Goal: Information Seeking & Learning: Check status

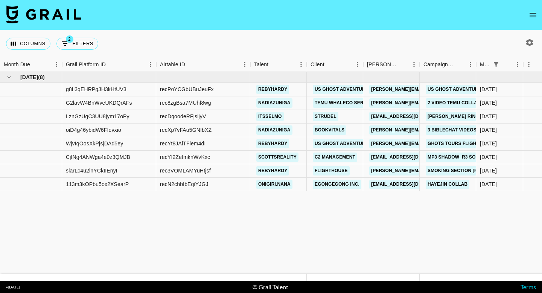
click at [529, 11] on icon "open drawer" at bounding box center [533, 15] width 9 height 9
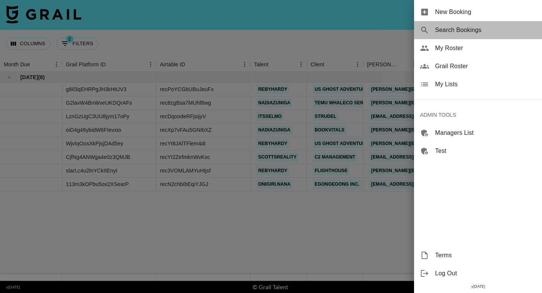
click at [481, 33] on span "Search Bookings" at bounding box center [485, 30] width 101 height 9
select select "id"
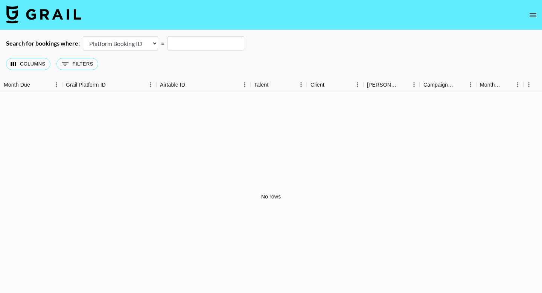
click at [126, 47] on select "Airtable Booking ID Platform Booking ID Platform Campaign ID" at bounding box center [120, 43] width 75 height 14
click at [36, 10] on img at bounding box center [43, 14] width 75 height 18
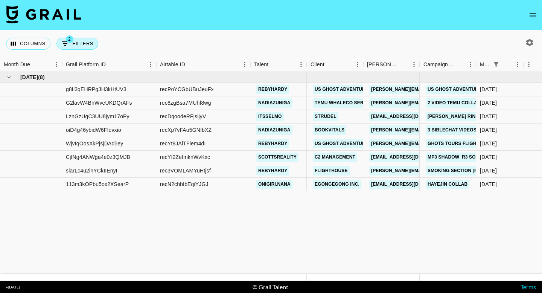
click at [64, 39] on icon "Show filters" at bounding box center [65, 43] width 9 height 9
select select "monthDue2"
select select "isAnyOf"
select select "status"
select select "isNotAnyOf"
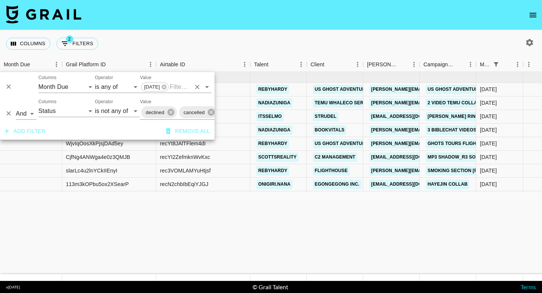
click at [179, 88] on input "Value" at bounding box center [180, 87] width 21 height 12
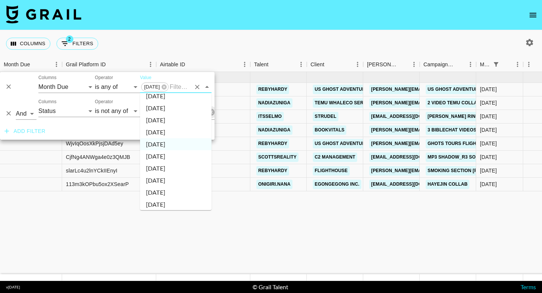
scroll to position [127, 0]
click at [173, 171] on li "[DATE]" at bounding box center [176, 168] width 72 height 12
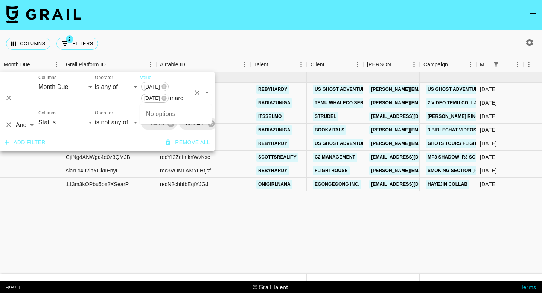
type input "mar"
click at [171, 125] on li "[DATE]" at bounding box center [176, 125] width 72 height 12
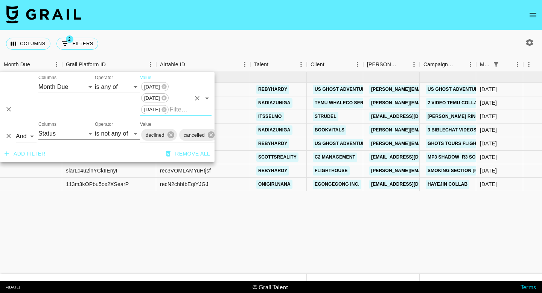
click at [534, 42] on icon "button" at bounding box center [529, 42] width 9 height 9
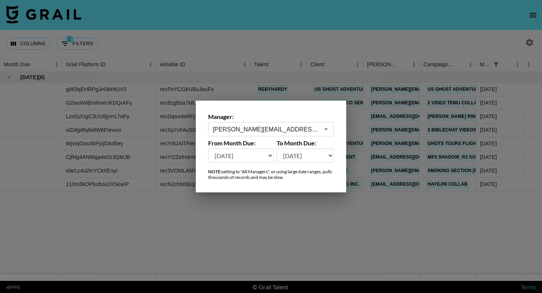
click at [231, 157] on select "[DATE] [DATE] '[DATE] May '[DATE] Mar '[DATE] Jan '[DATE] Nov '[DATE] Sep '[DAT…" at bounding box center [241, 155] width 66 height 14
select select "[DATE]"
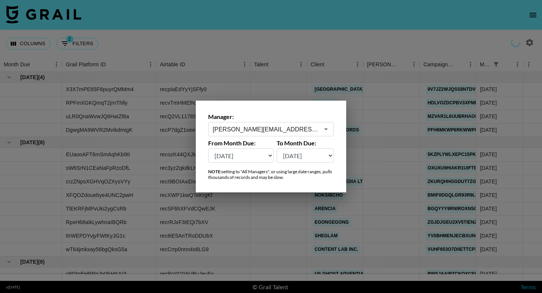
click at [337, 48] on div at bounding box center [271, 146] width 542 height 293
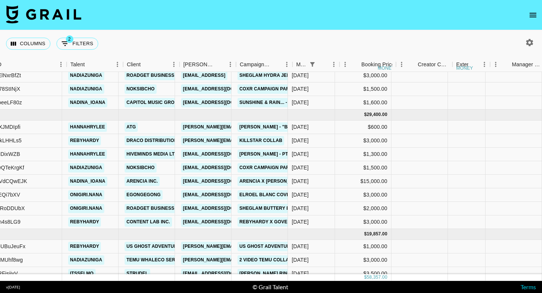
scroll to position [27, 196]
